Goal: Task Accomplishment & Management: Manage account settings

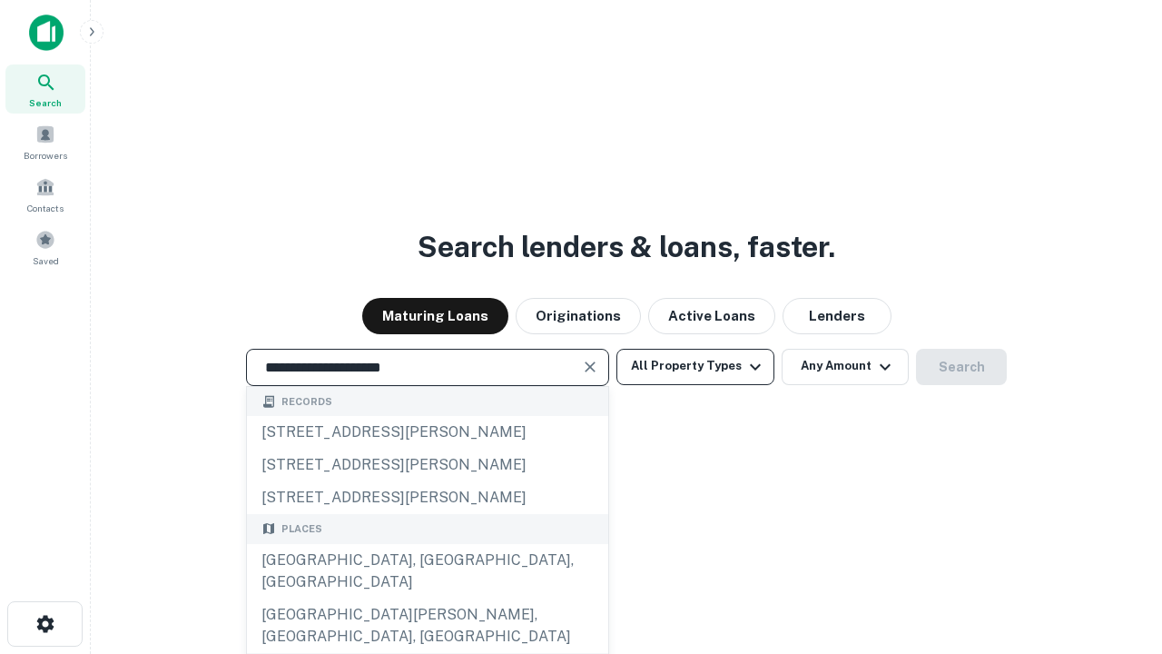
click at [427, 598] on div "Santa Monica, CA, USA" at bounding box center [427, 571] width 361 height 54
click at [695, 366] on button "All Property Types" at bounding box center [695, 367] width 158 height 36
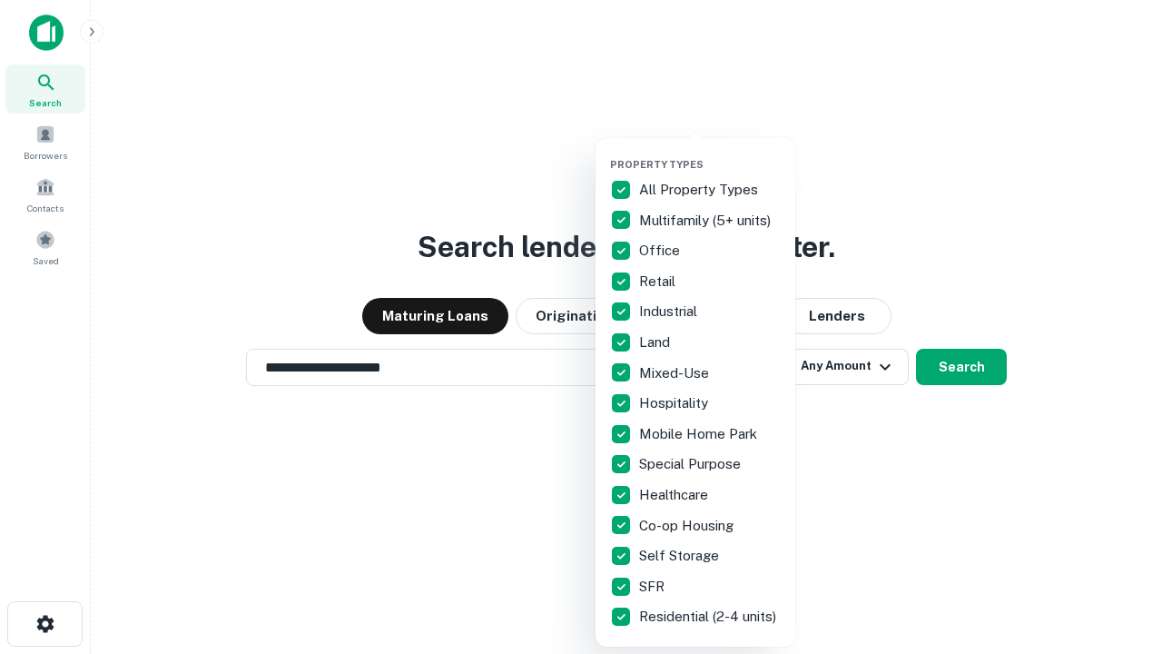
type input "**********"
click at [710, 152] on button "button" at bounding box center [710, 152] width 200 height 1
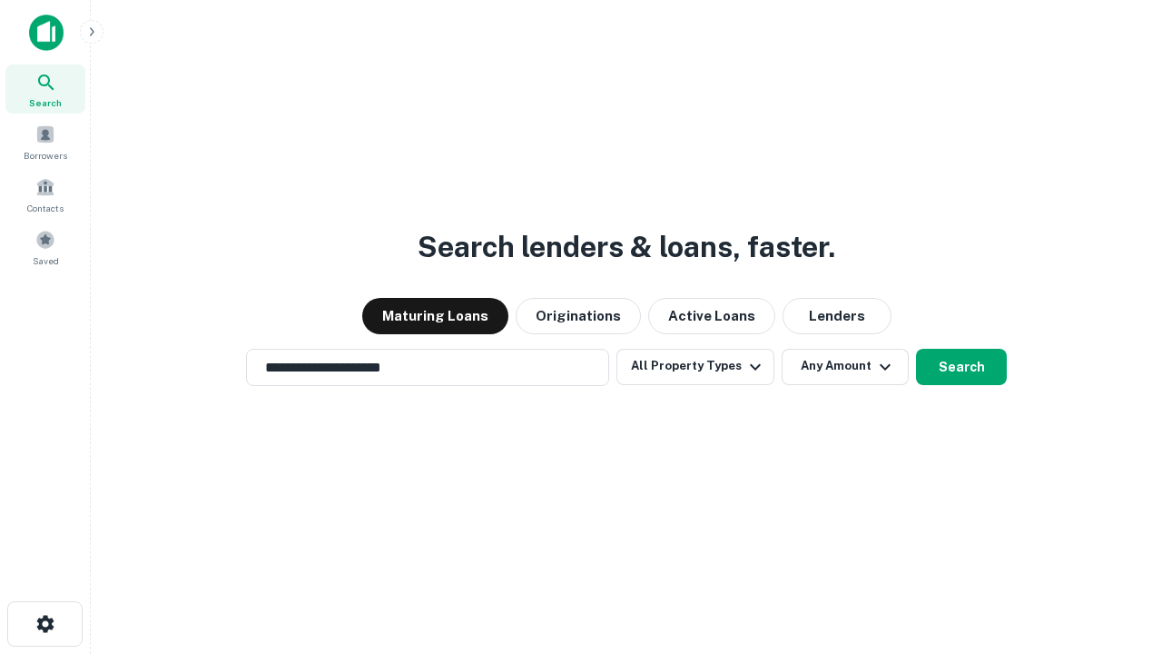
scroll to position [11, 219]
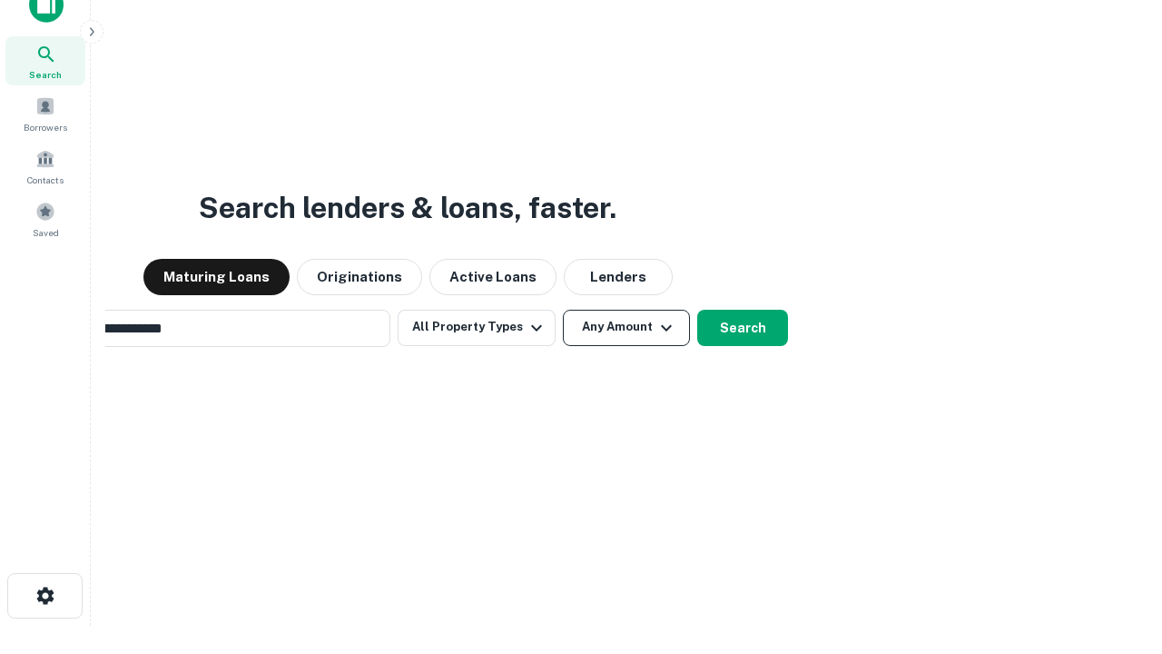
click at [563, 310] on button "Any Amount" at bounding box center [626, 328] width 127 height 36
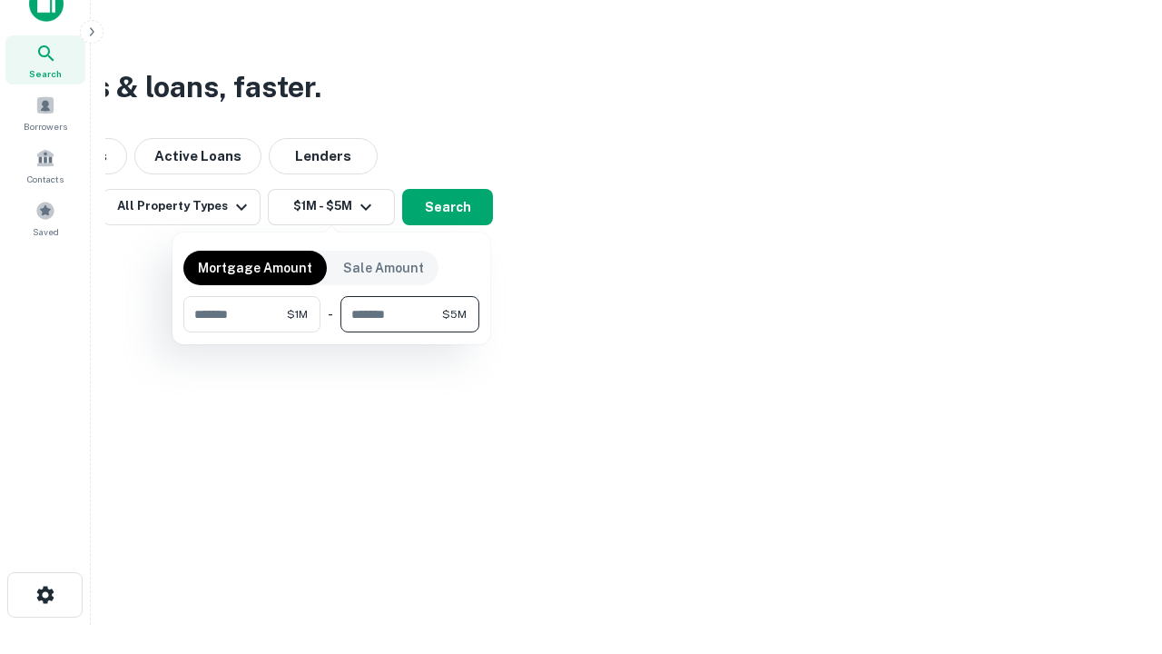
type input "*******"
click at [331, 332] on button "button" at bounding box center [331, 332] width 296 height 1
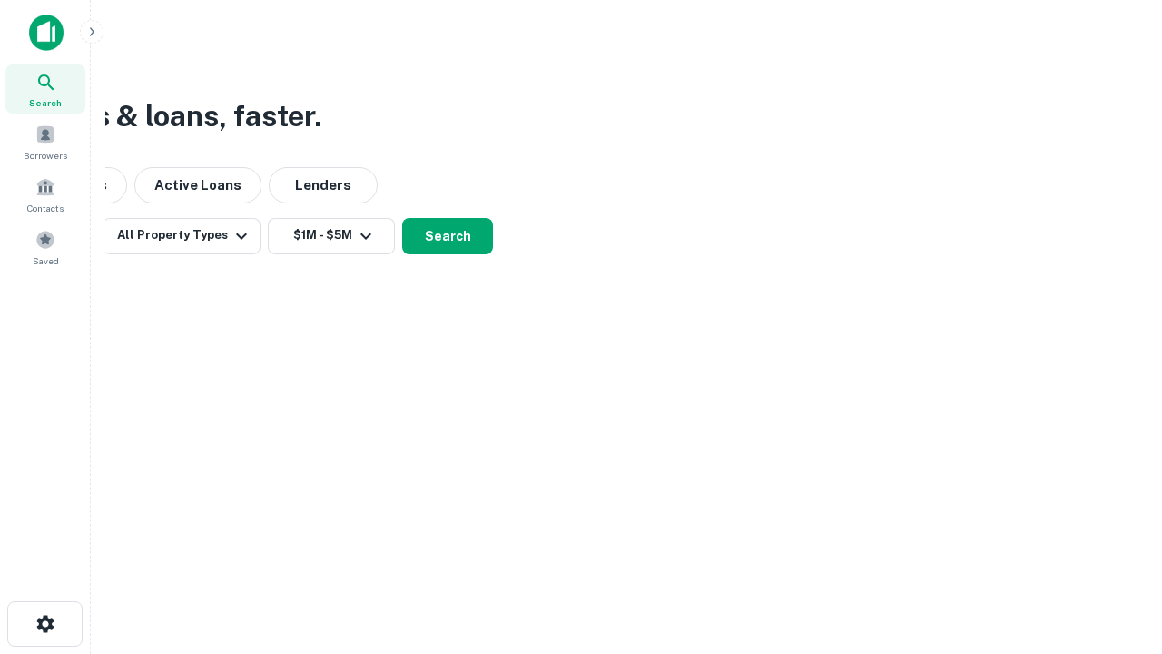
scroll to position [0, 0]
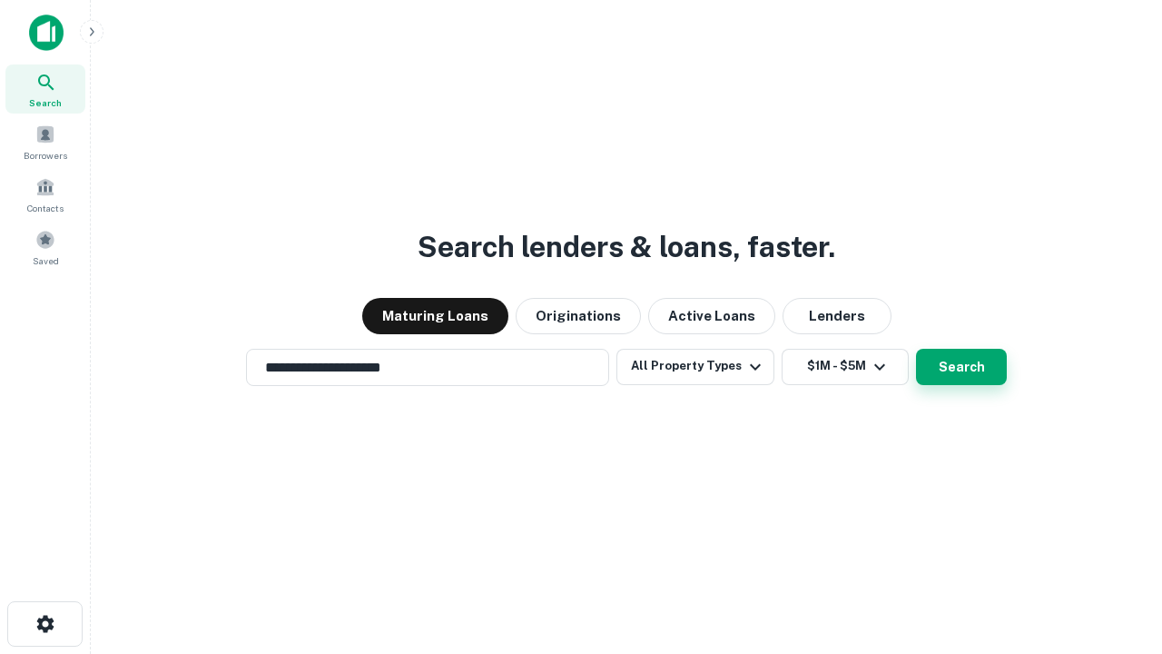
click at [916, 349] on button "Search" at bounding box center [961, 367] width 91 height 36
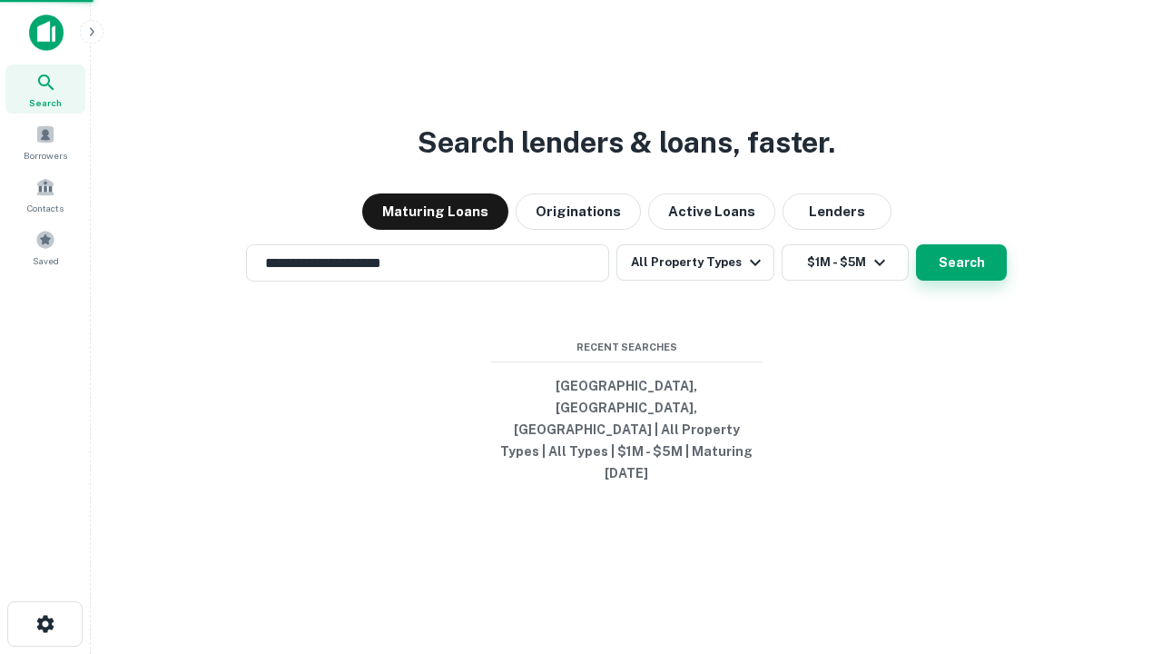
scroll to position [28, 0]
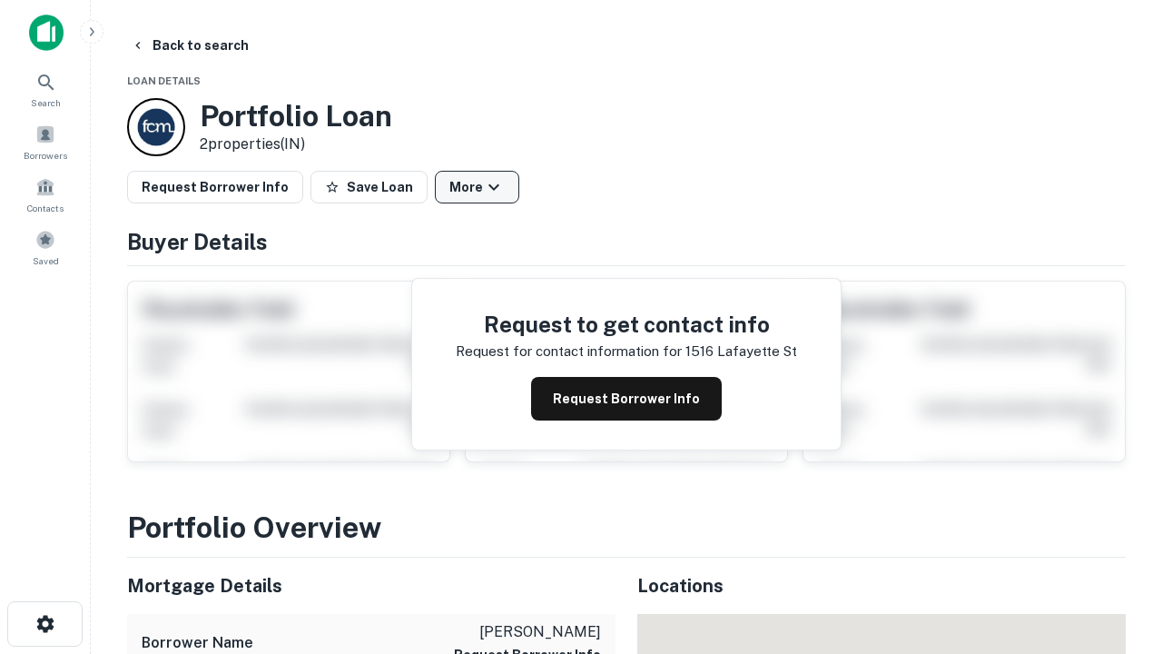
click at [477, 187] on button "More" at bounding box center [477, 187] width 84 height 33
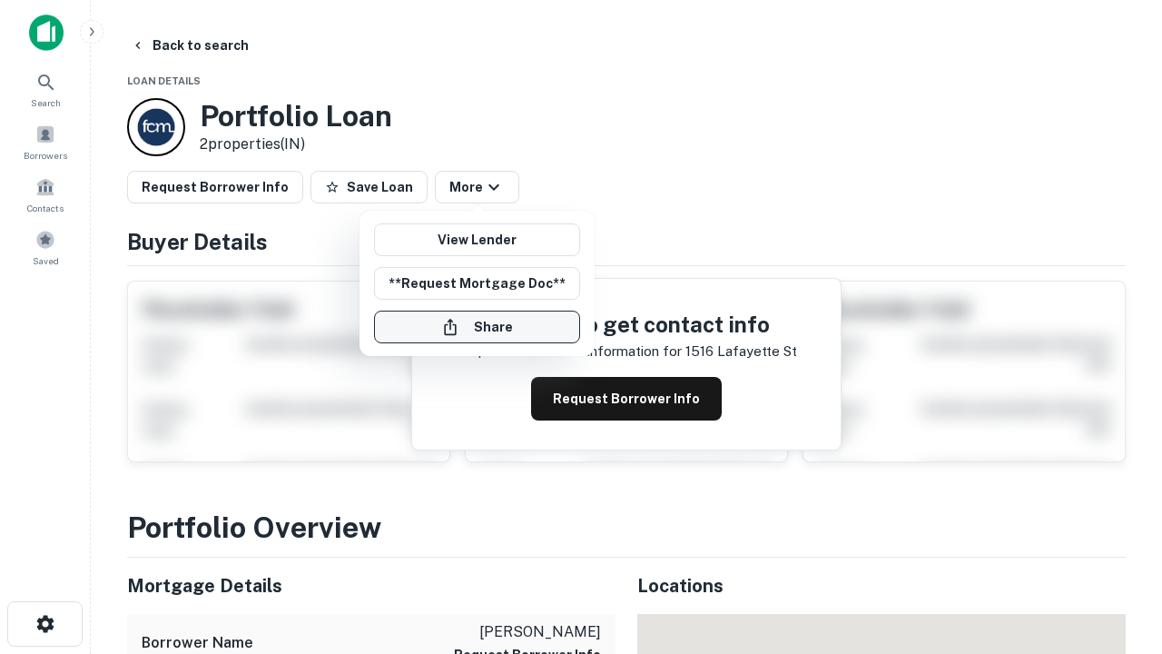
click at [477, 327] on button "Share" at bounding box center [477, 326] width 206 height 33
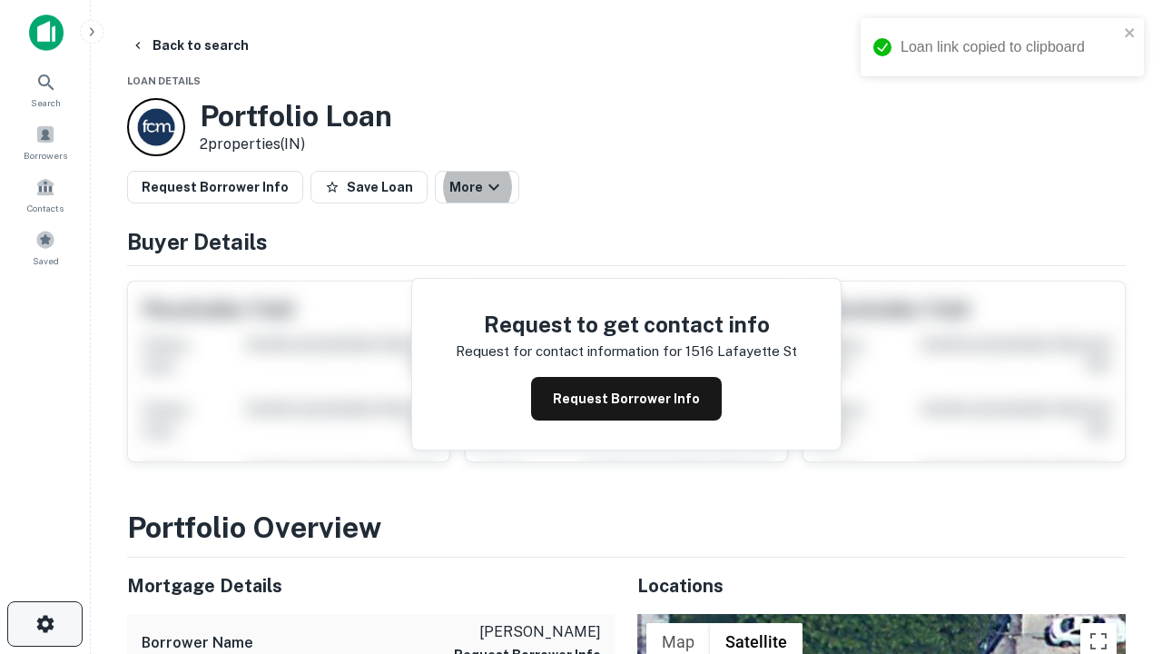
click at [44, 624] on icon "button" at bounding box center [45, 624] width 22 height 22
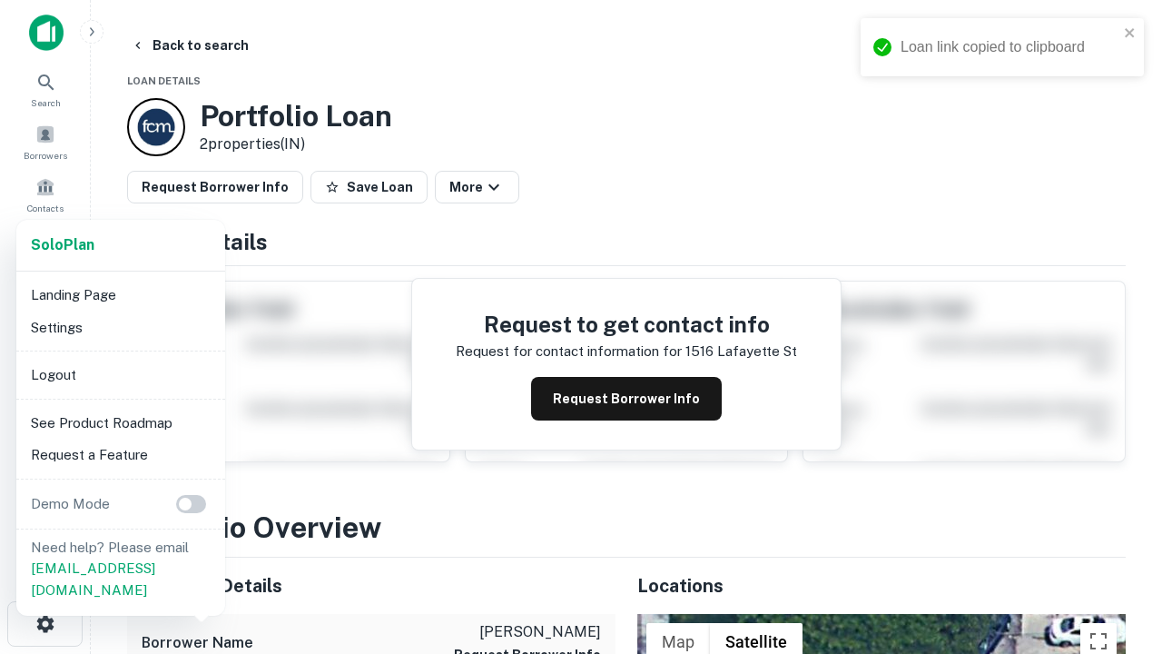
click at [120, 374] on li "Logout" at bounding box center [121, 375] width 194 height 33
